Goal: Browse casually: Explore the website without a specific task or goal

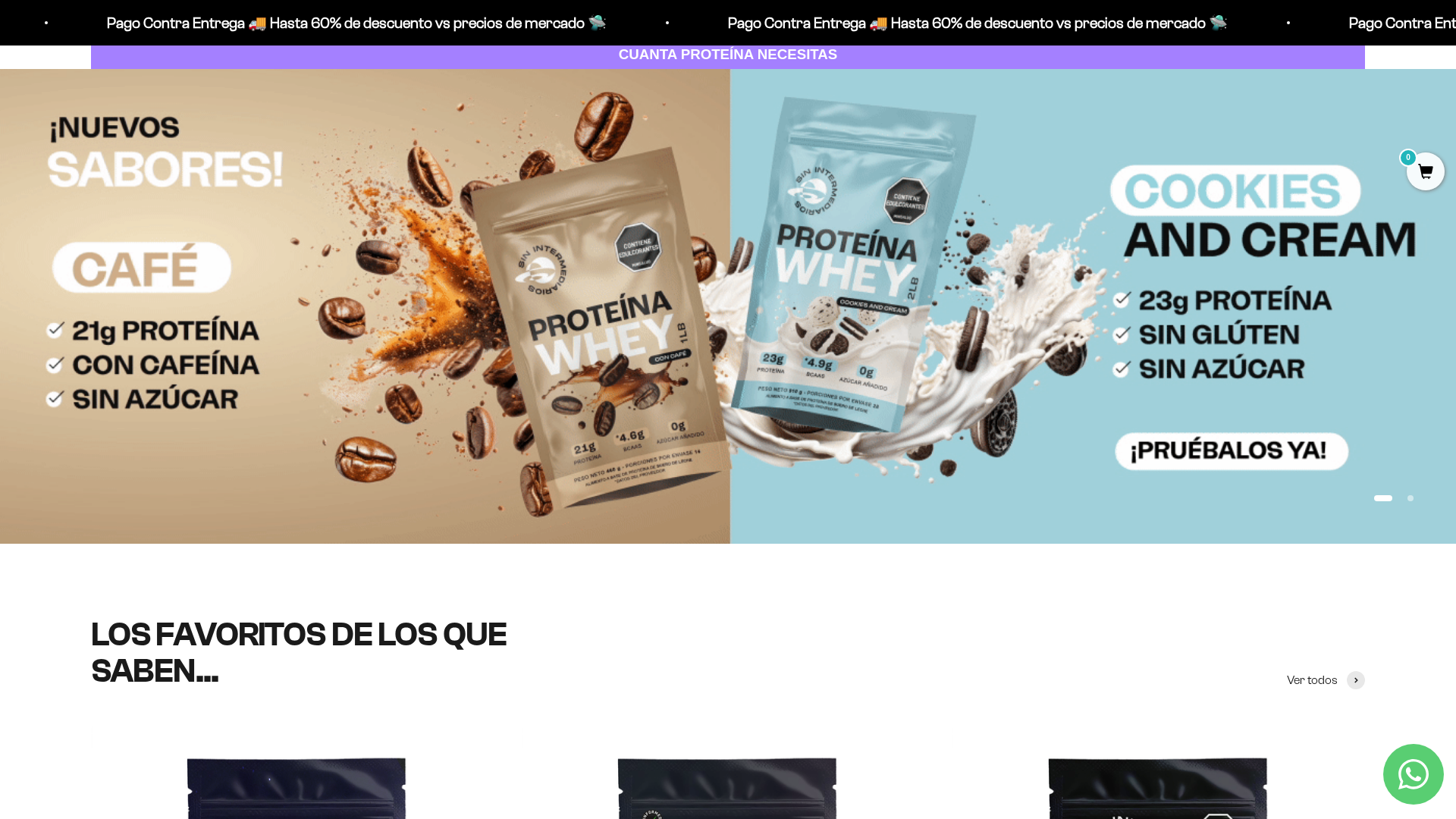
scroll to position [258, 0]
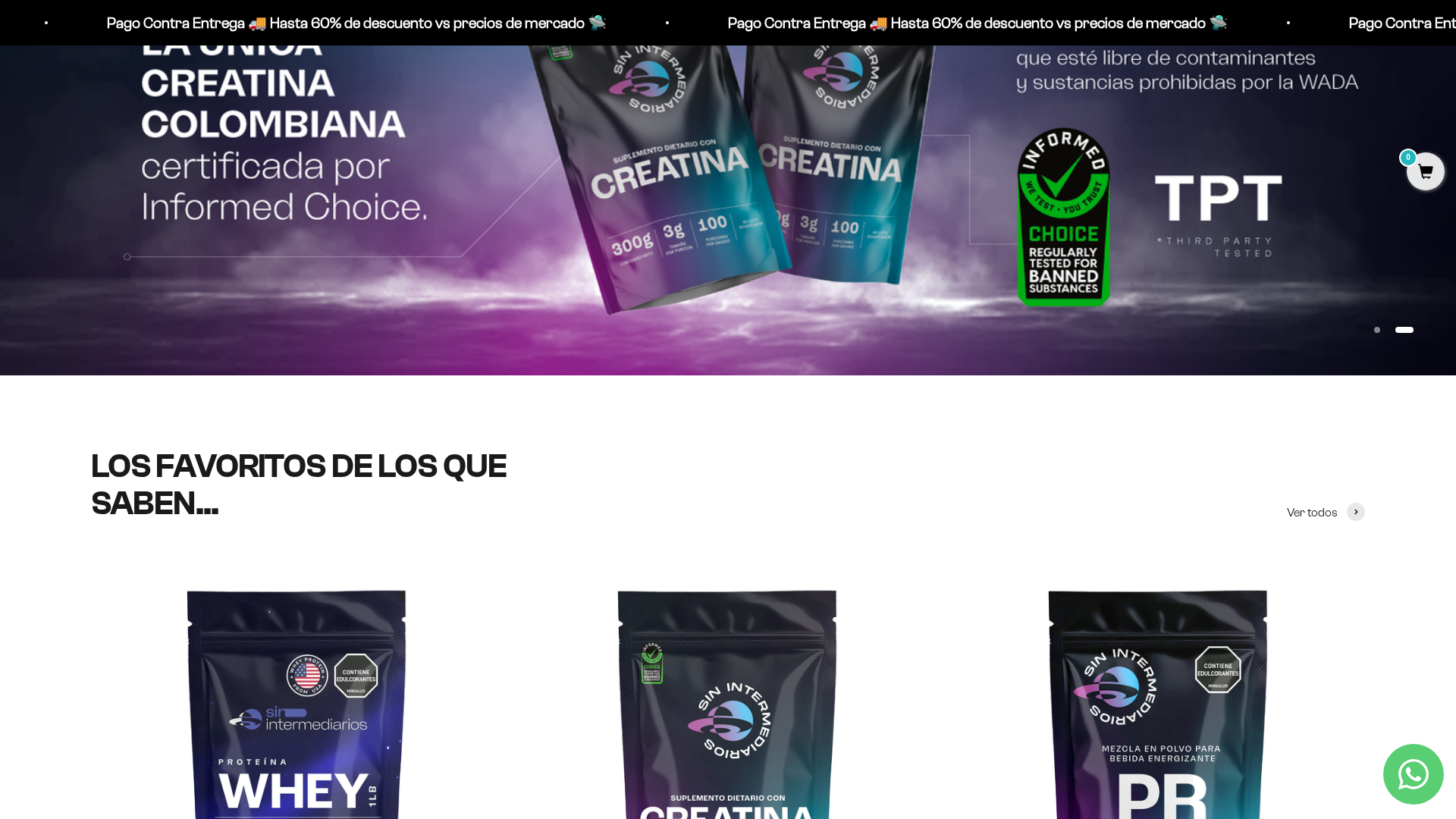
scroll to position [407, 0]
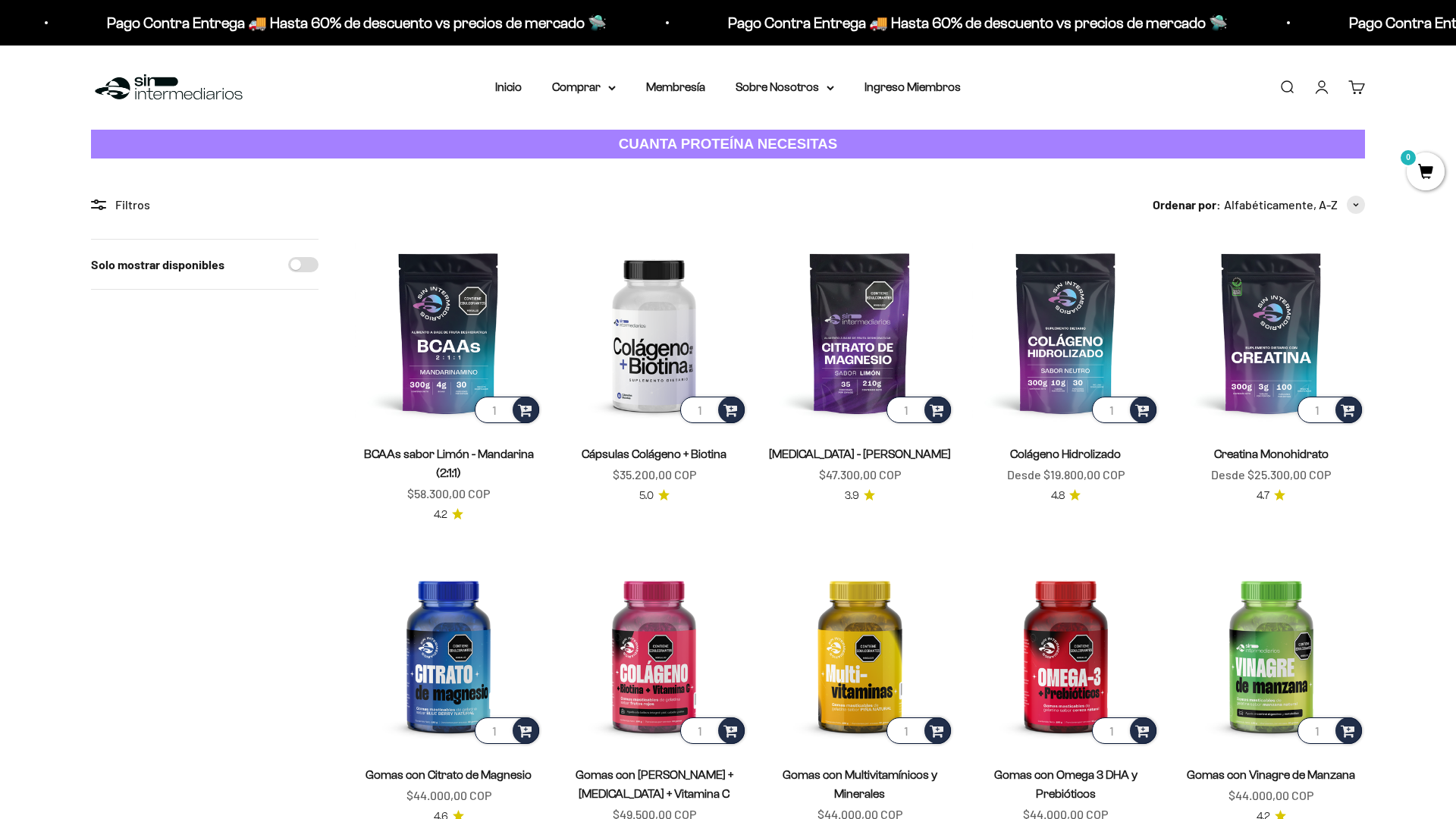
scroll to position [123, 0]
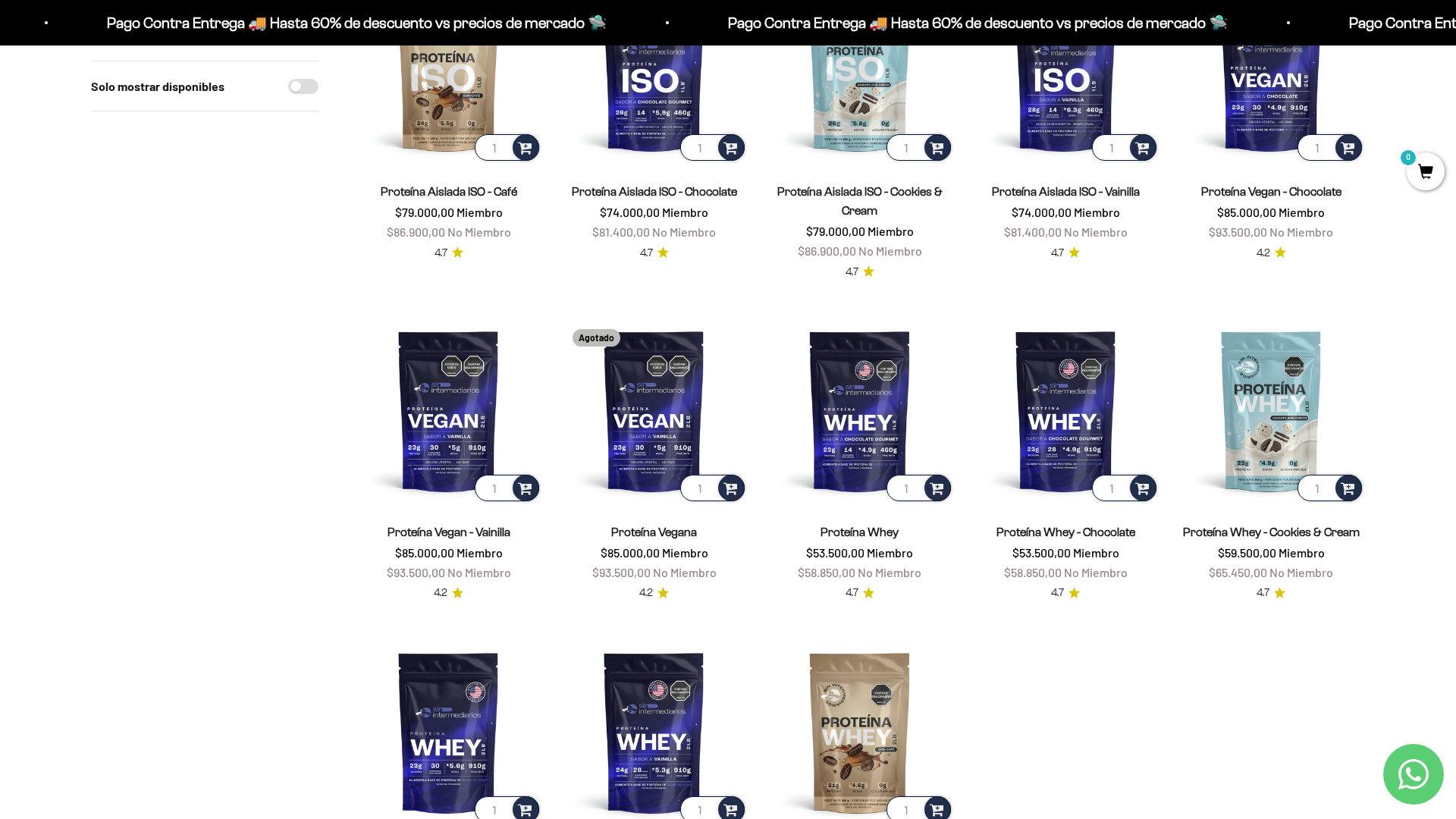
click at [1455, 34] on html "Ir al contenido Pago Contra Entrega 🚚 Hasta 60% de descuento vs precios de merc…" at bounding box center [728, 711] width 1456 height 3953
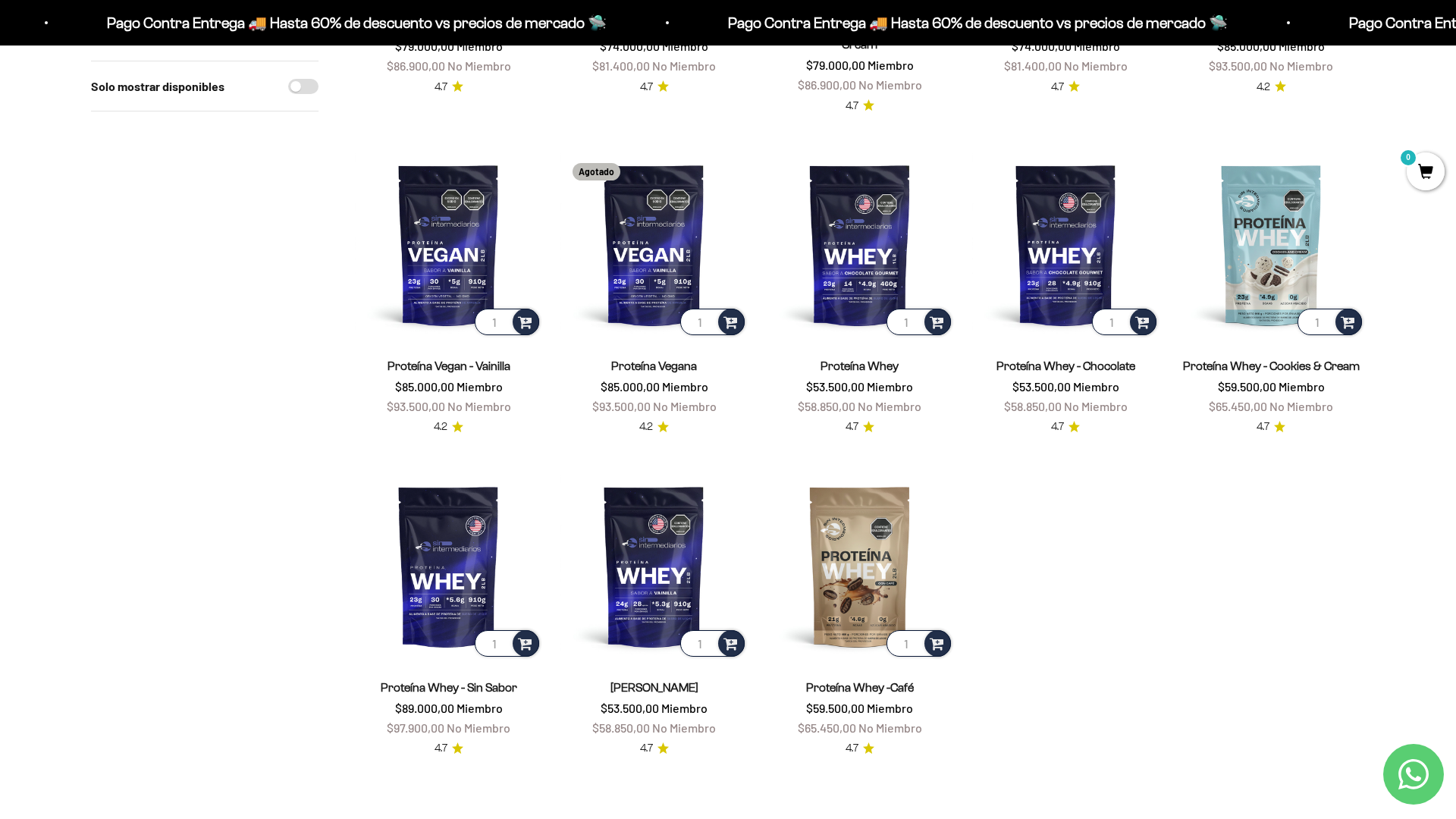
click at [1237, 819] on html "Ir al contenido Pago Contra Entrega 🚚 Hasta 60% de descuento vs precios de merc…" at bounding box center [728, 545] width 1456 height 3953
click at [1455, 34] on html "Ir al contenido Pago Contra Entrega 🚚 Hasta 60% de descuento vs precios de merc…" at bounding box center [728, 545] width 1456 height 3953
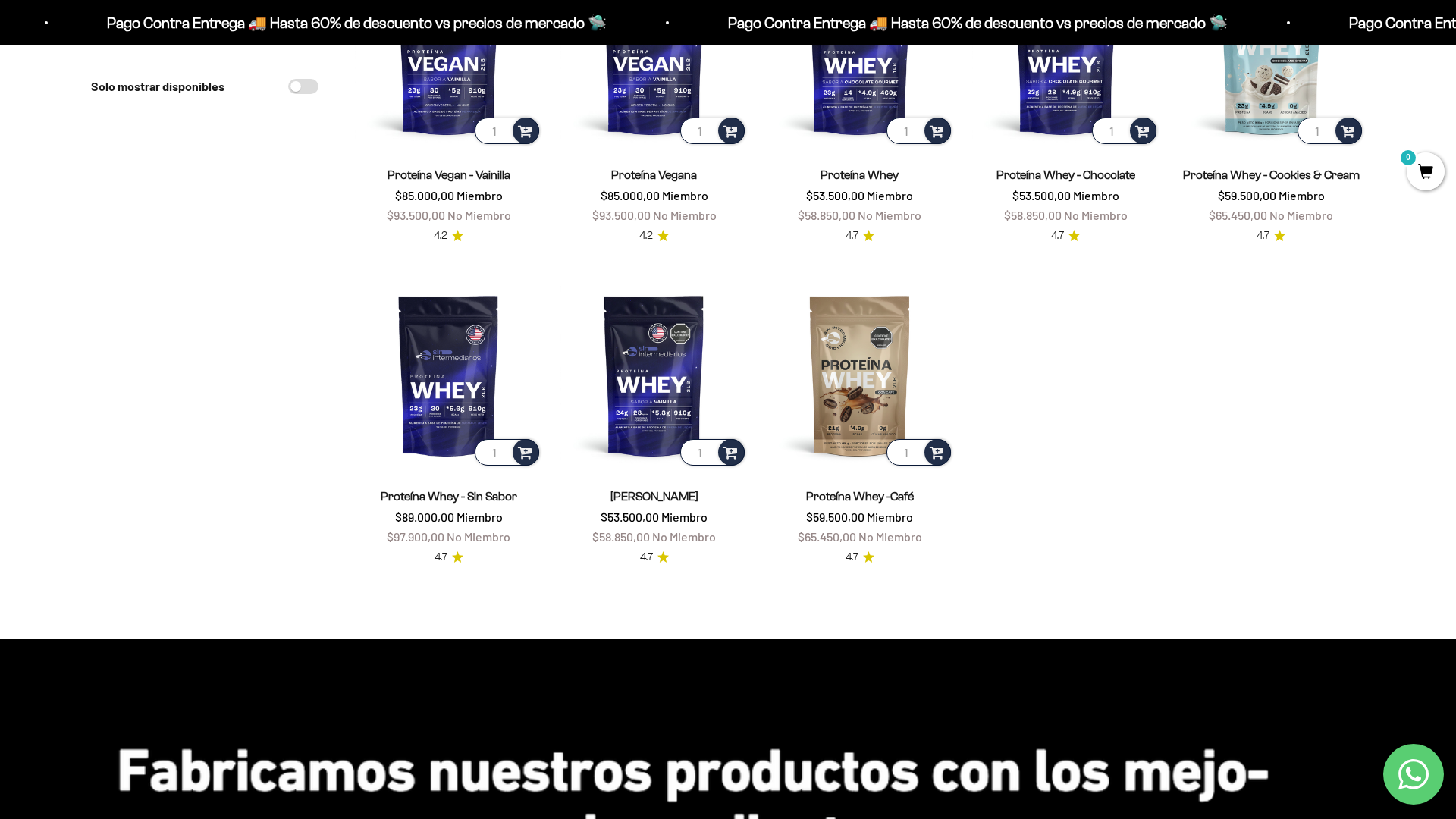
click at [1455, 34] on html "Ir al contenido Pago Contra Entrega 🚚 Hasta 60% de descuento vs precios de merc…" at bounding box center [728, 354] width 1456 height 3953
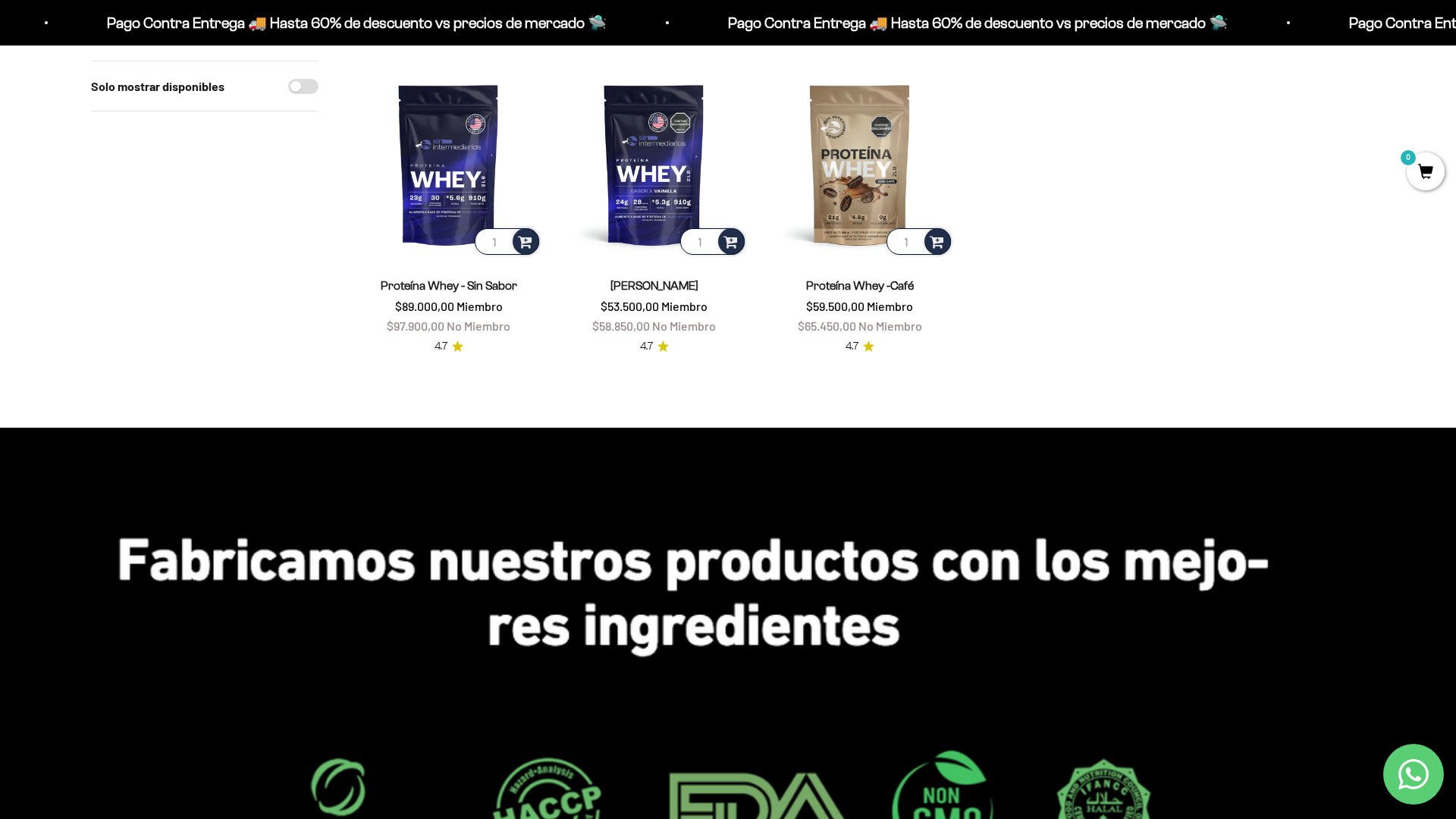
click at [1455, 34] on html "Ir al contenido Pago Contra Entrega 🚚 Hasta 60% de descuento vs precios de merc…" at bounding box center [728, 143] width 1456 height 3953
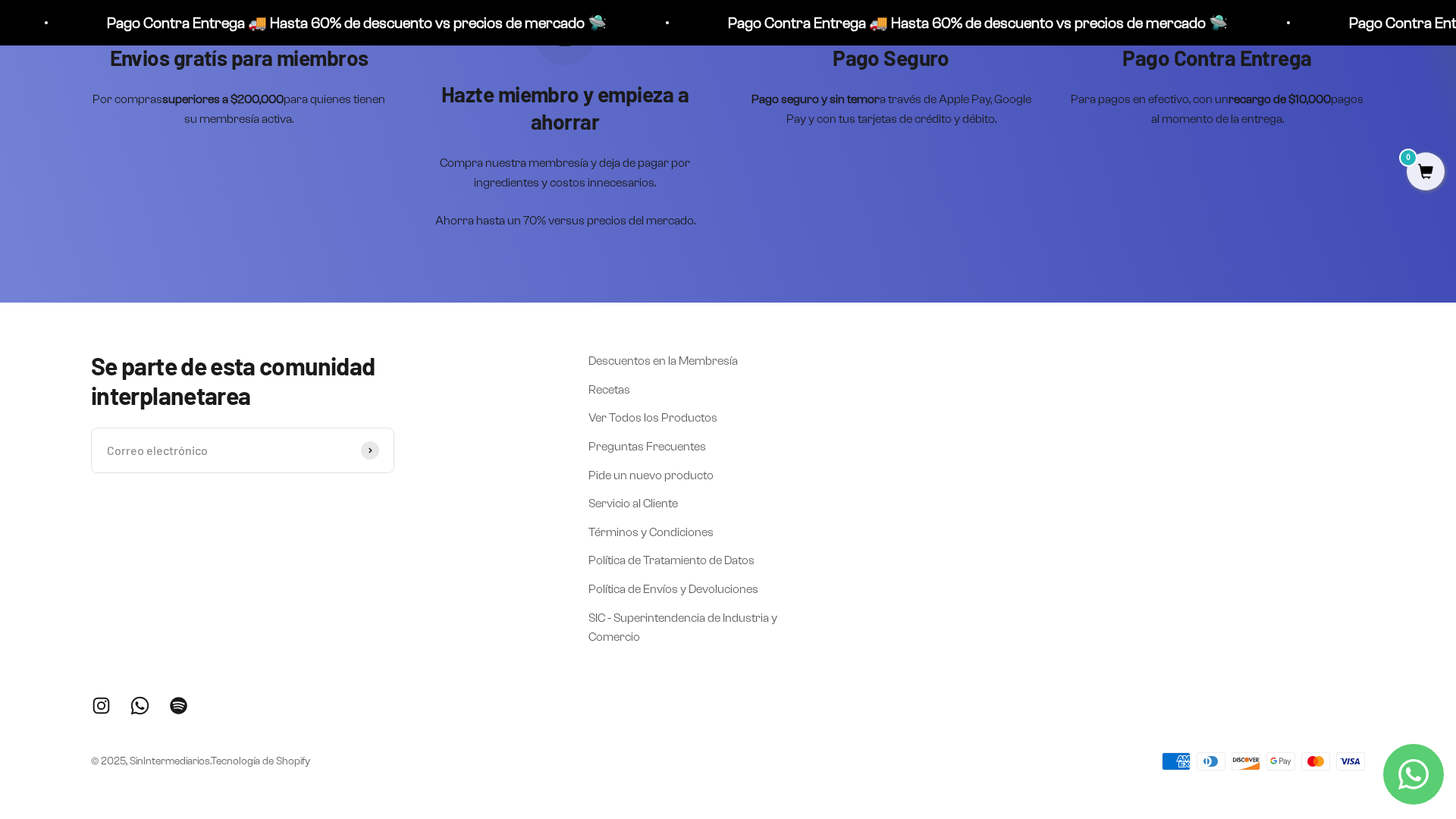
click at [1365, 212] on div "Envios gratís para miembros Por compras superiores a $200,000 para quienes tien…" at bounding box center [728, 117] width 1456 height 372
